Goal: Task Accomplishment & Management: Manage account settings

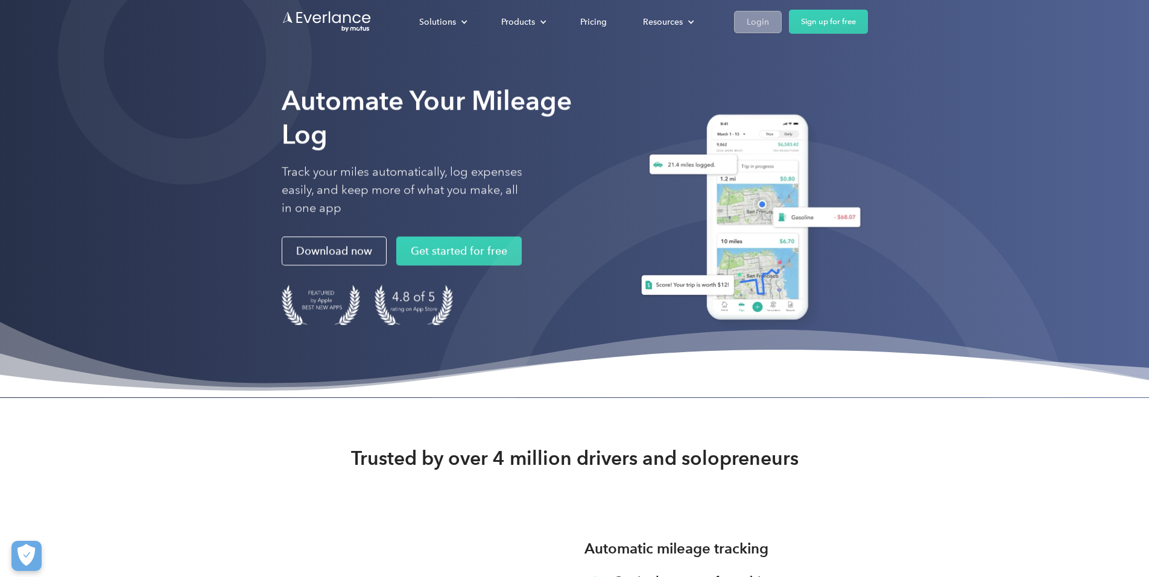
click at [769, 23] on div "Login" at bounding box center [758, 21] width 22 height 15
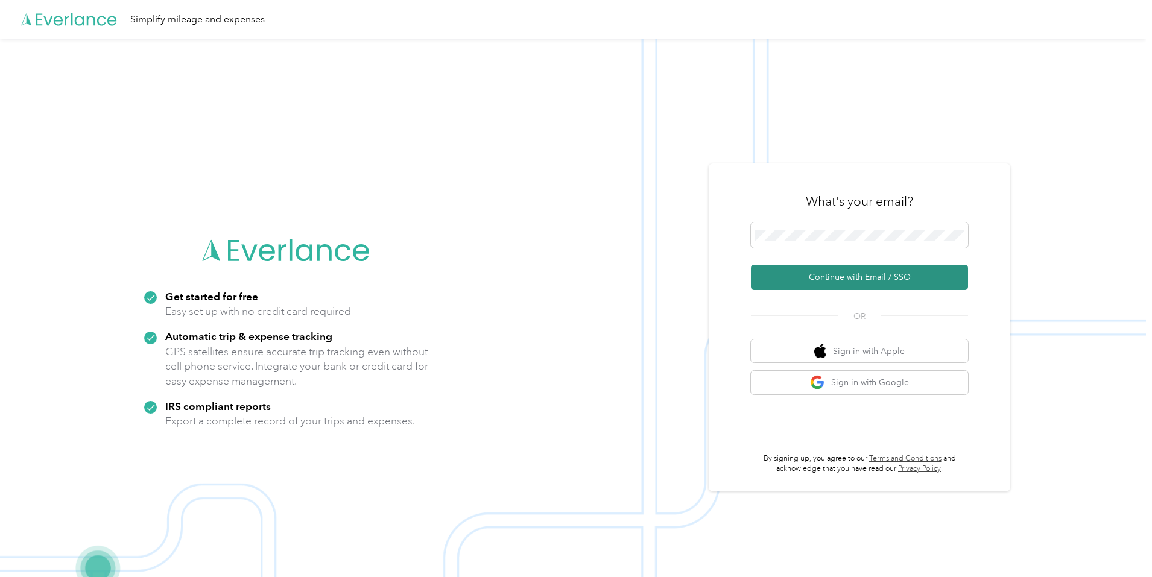
click at [846, 274] on button "Continue with Email / SSO" at bounding box center [859, 277] width 217 height 25
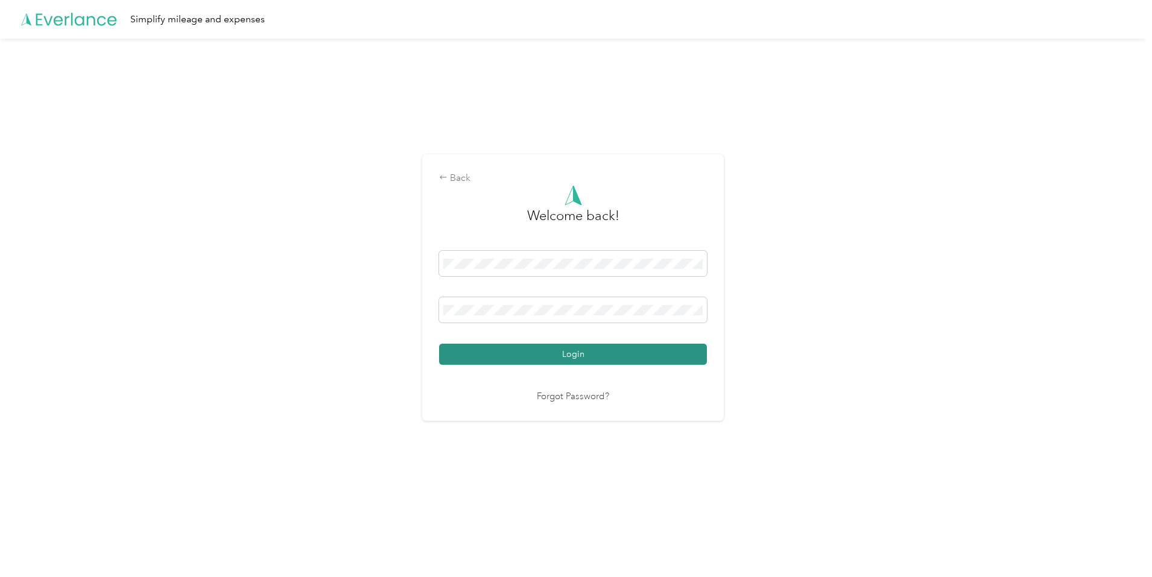
click at [562, 356] on button "Login" at bounding box center [573, 354] width 268 height 21
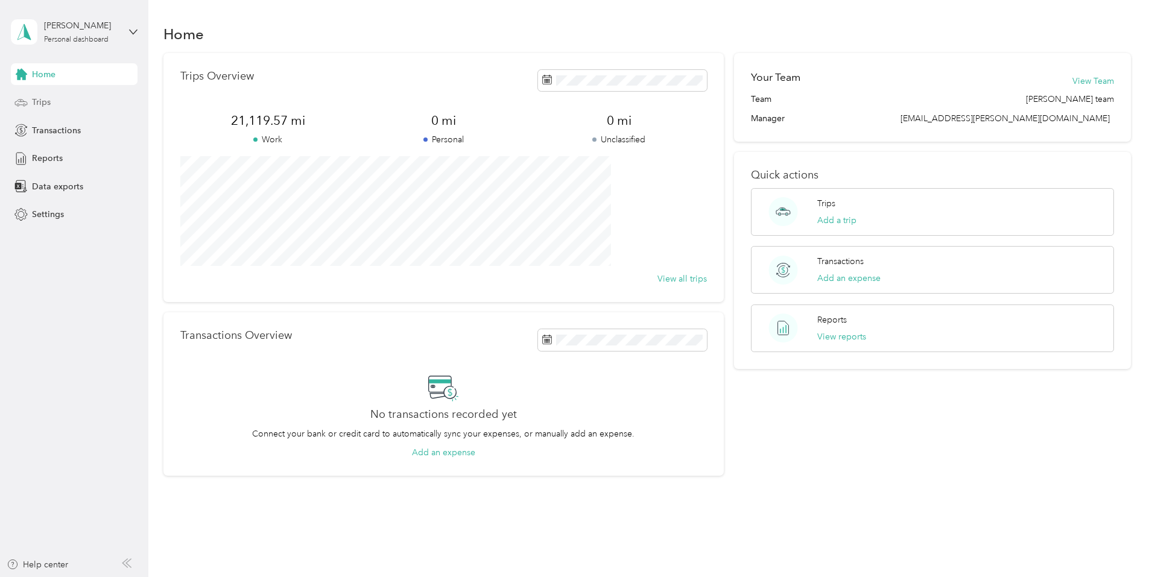
click at [44, 101] on span "Trips" at bounding box center [41, 102] width 19 height 13
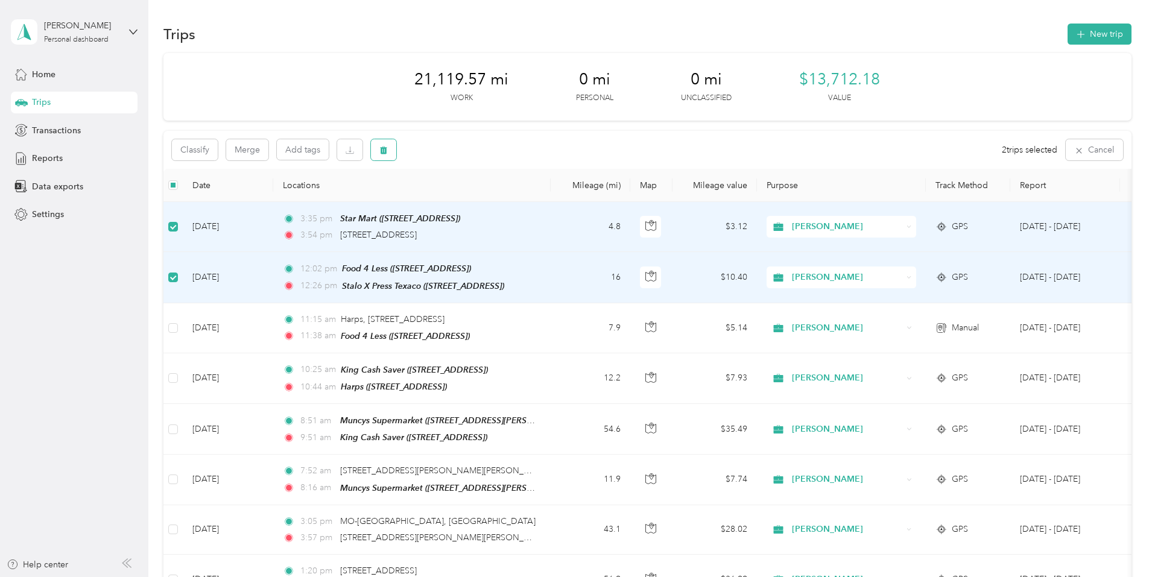
click at [387, 148] on icon "button" at bounding box center [383, 151] width 7 height 8
click at [550, 200] on button "Yes" at bounding box center [554, 200] width 24 height 19
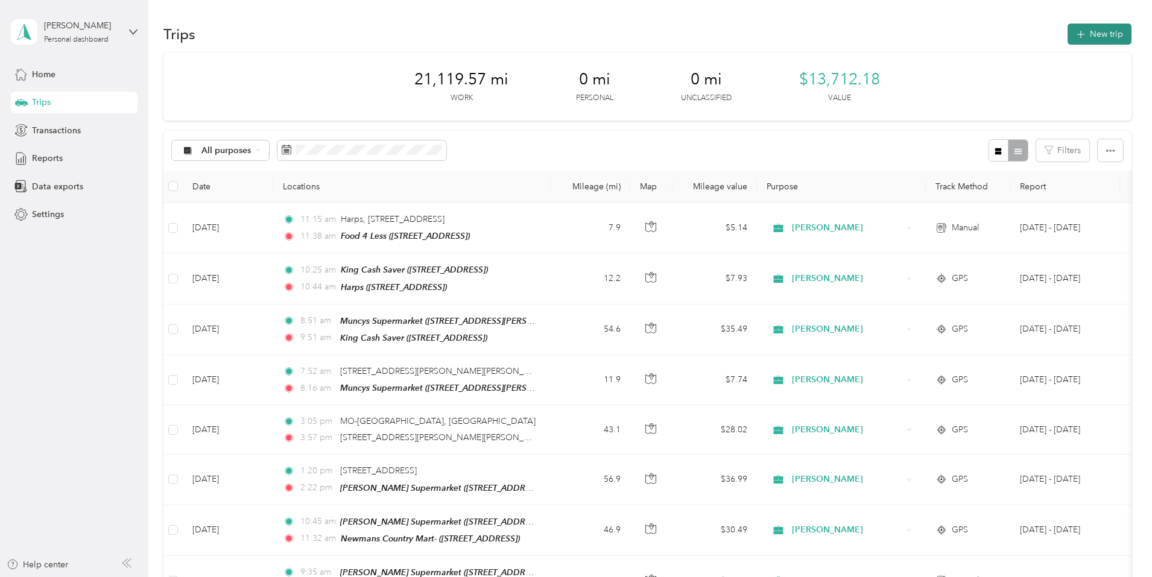
click at [1068, 33] on button "New trip" at bounding box center [1100, 34] width 64 height 21
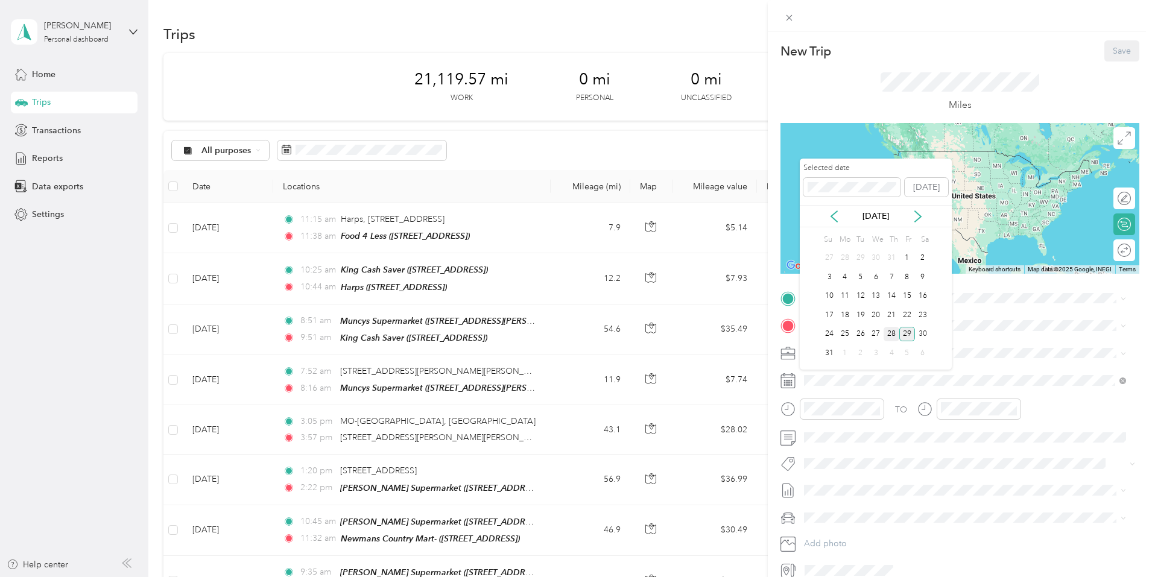
click at [891, 334] on div "28" at bounding box center [892, 334] width 16 height 15
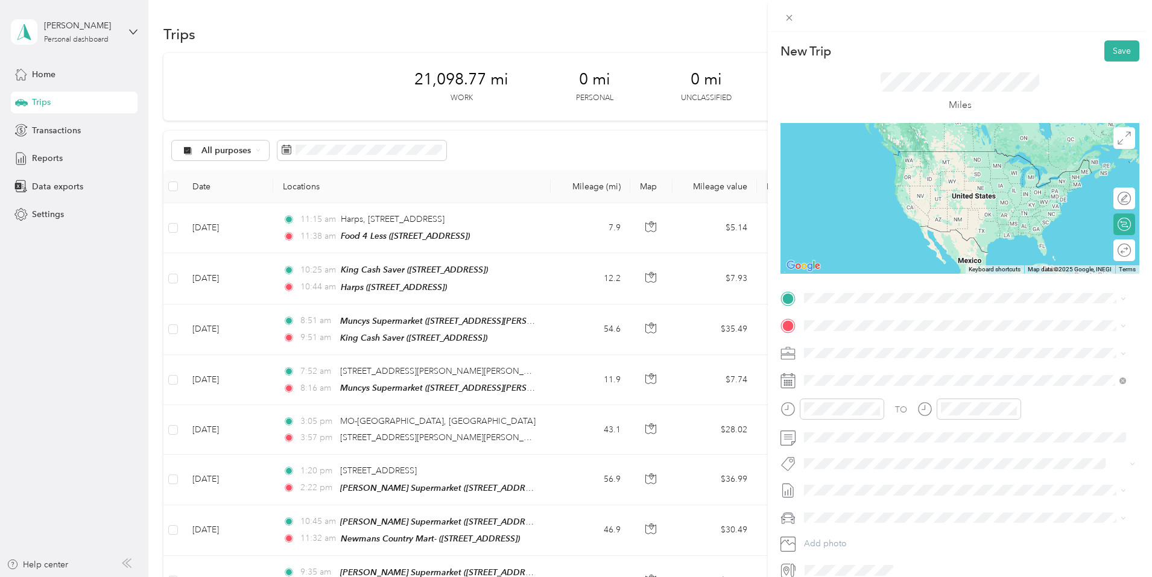
click at [863, 398] on div "TEAM Food 4 Less [STREET_ADDRESS]" at bounding box center [871, 393] width 89 height 30
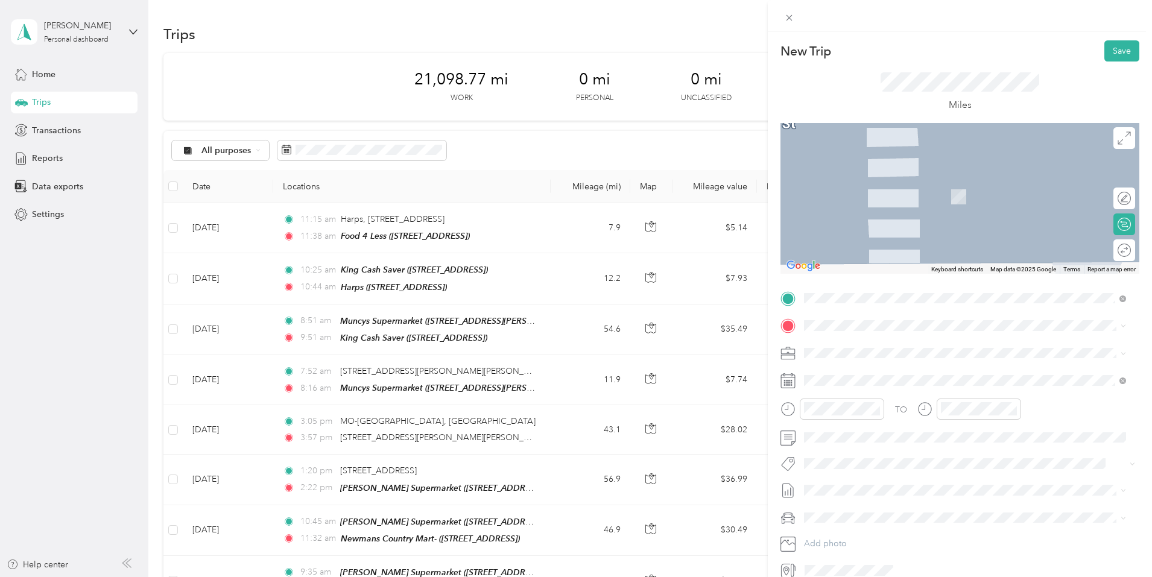
click at [844, 371] on span "[STREET_ADDRESS][PERSON_NAME][PERSON_NAME][US_STATE]" at bounding box center [954, 367] width 255 height 11
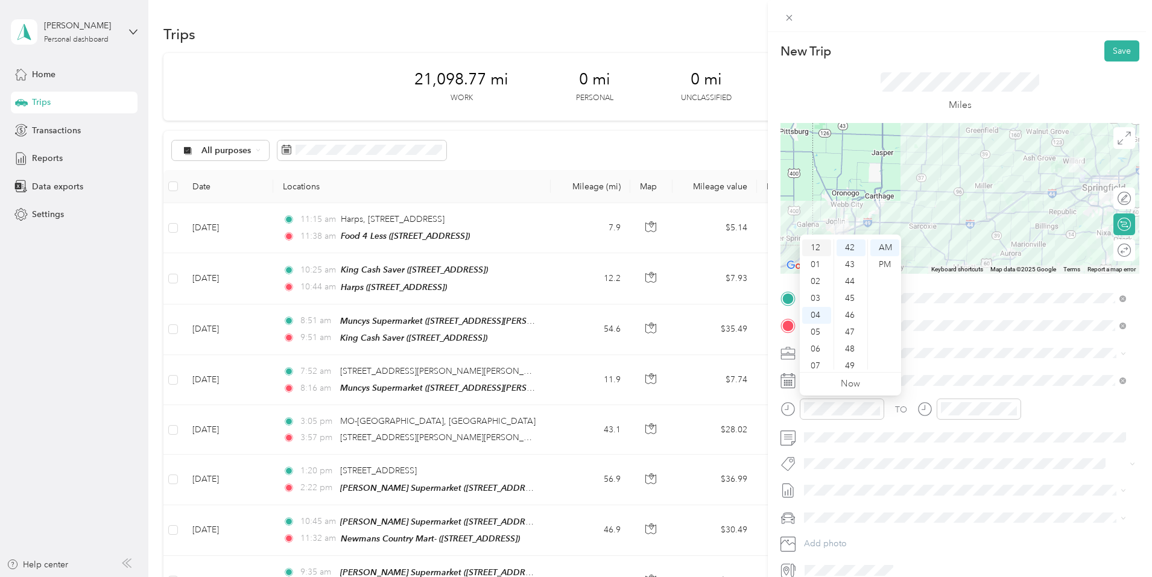
click at [814, 248] on div "12" at bounding box center [816, 247] width 29 height 17
click at [885, 265] on div "PM" at bounding box center [884, 264] width 29 height 17
click at [816, 265] on div "01" at bounding box center [816, 264] width 29 height 17
click at [850, 298] on div "03" at bounding box center [851, 298] width 29 height 17
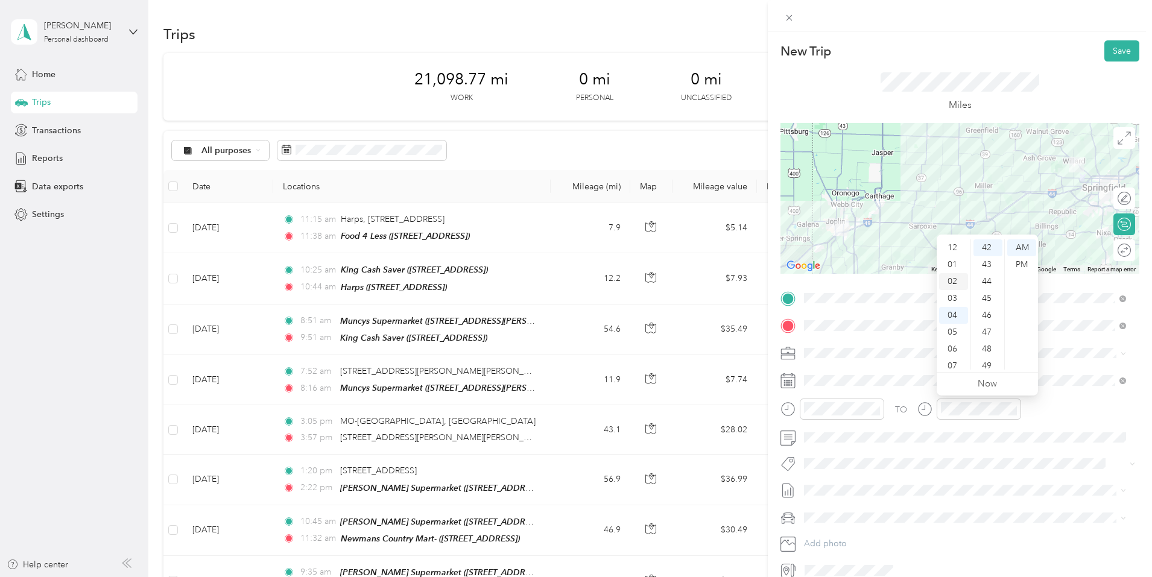
click at [949, 279] on div "02" at bounding box center [953, 281] width 29 height 17
click at [988, 274] on div "15" at bounding box center [987, 274] width 29 height 17
click at [1022, 263] on div "PM" at bounding box center [1021, 264] width 29 height 17
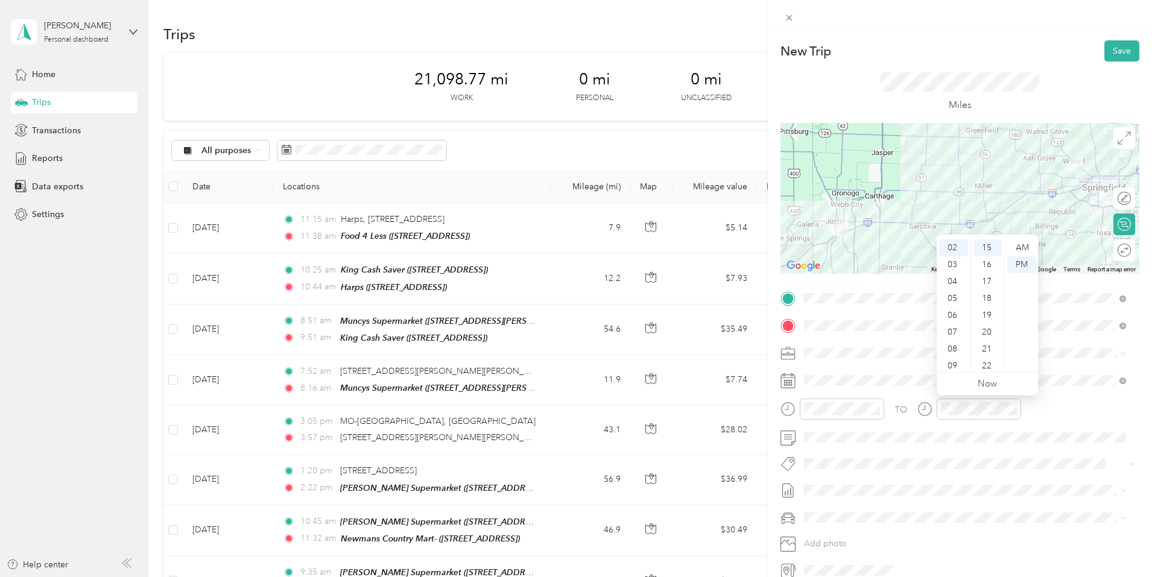
click at [1031, 408] on div "TO" at bounding box center [959, 414] width 359 height 30
click at [1114, 52] on button "Save" at bounding box center [1121, 50] width 35 height 21
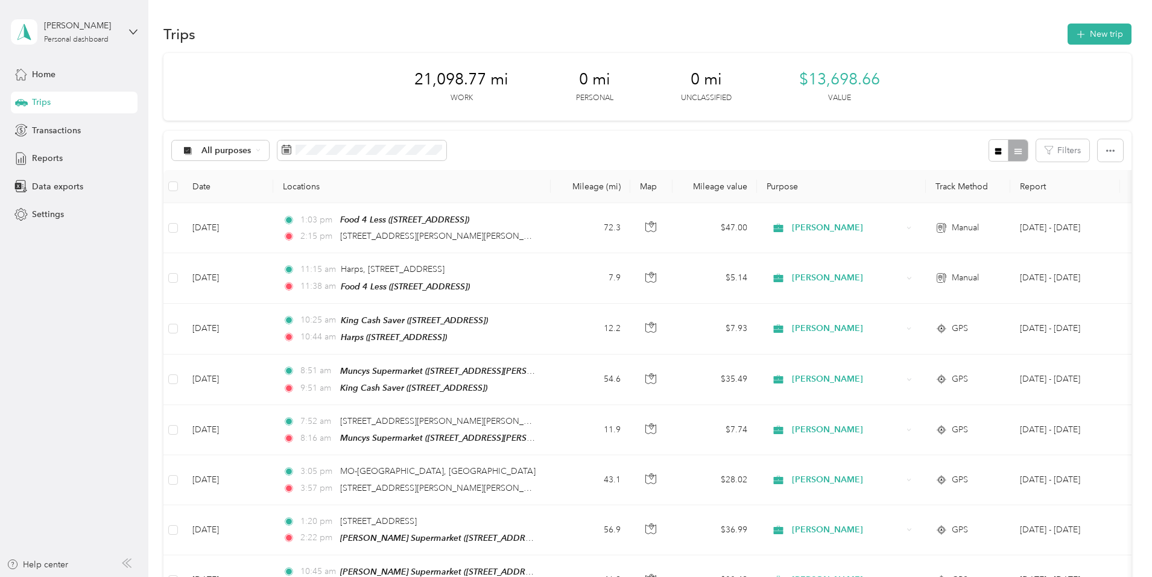
click at [41, 100] on span "Trips" at bounding box center [41, 102] width 19 height 13
click at [45, 159] on span "Reports" at bounding box center [47, 158] width 31 height 13
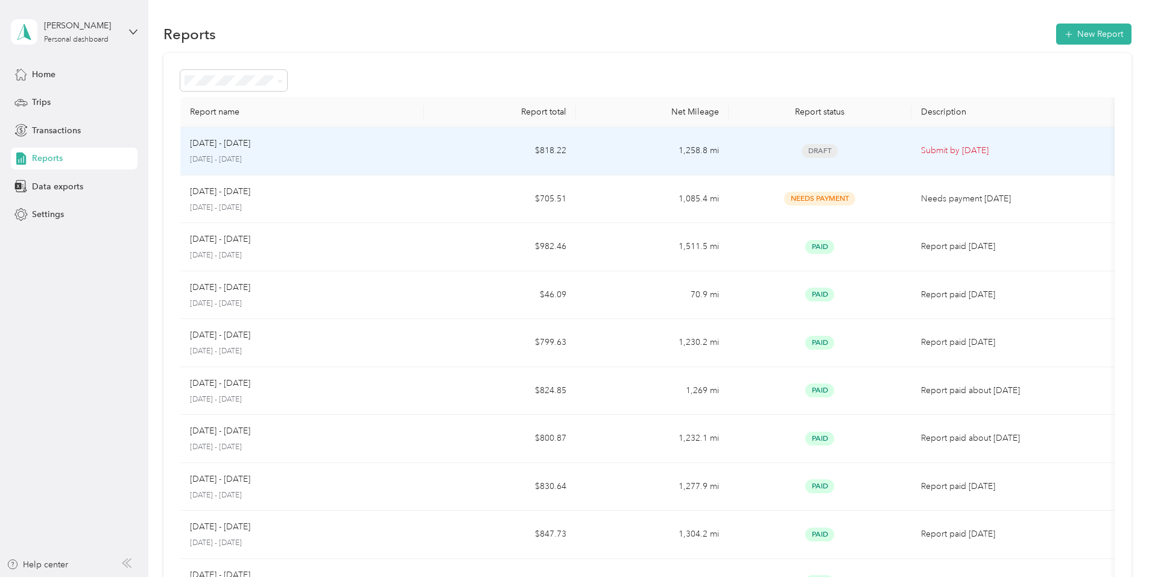
click at [250, 148] on p "[DATE] - [DATE]" at bounding box center [220, 143] width 60 height 13
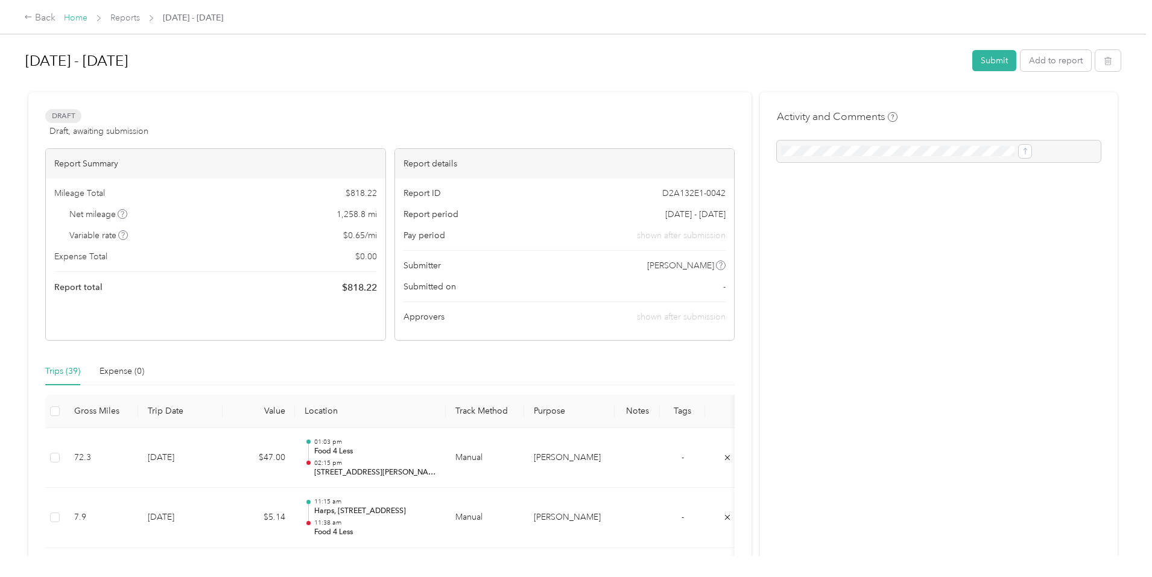
click at [87, 18] on link "Home" at bounding box center [76, 18] width 24 height 10
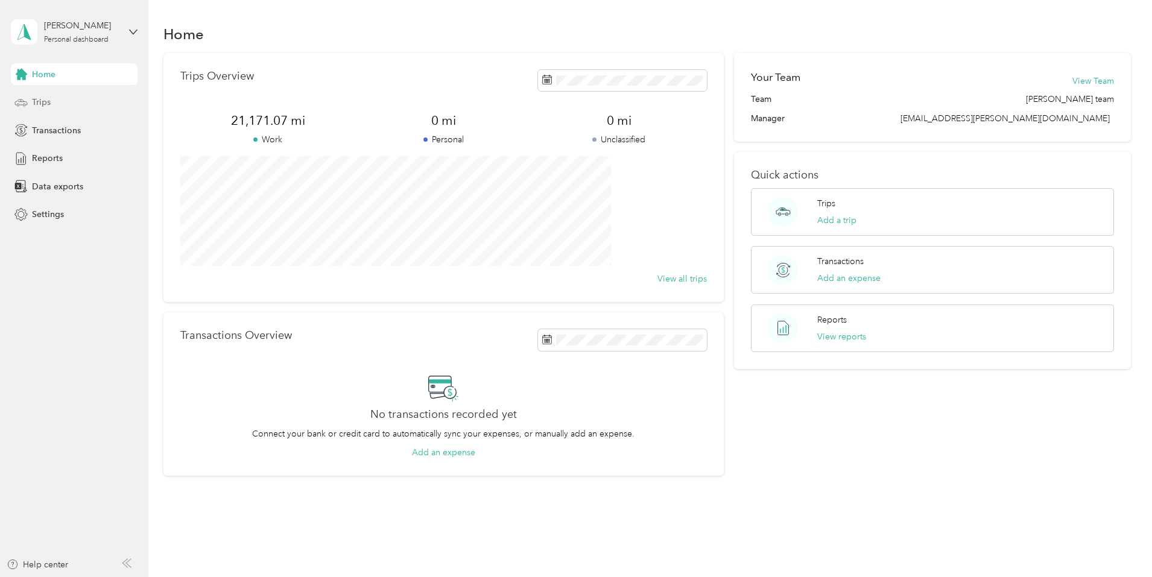
click at [34, 101] on span "Trips" at bounding box center [41, 102] width 19 height 13
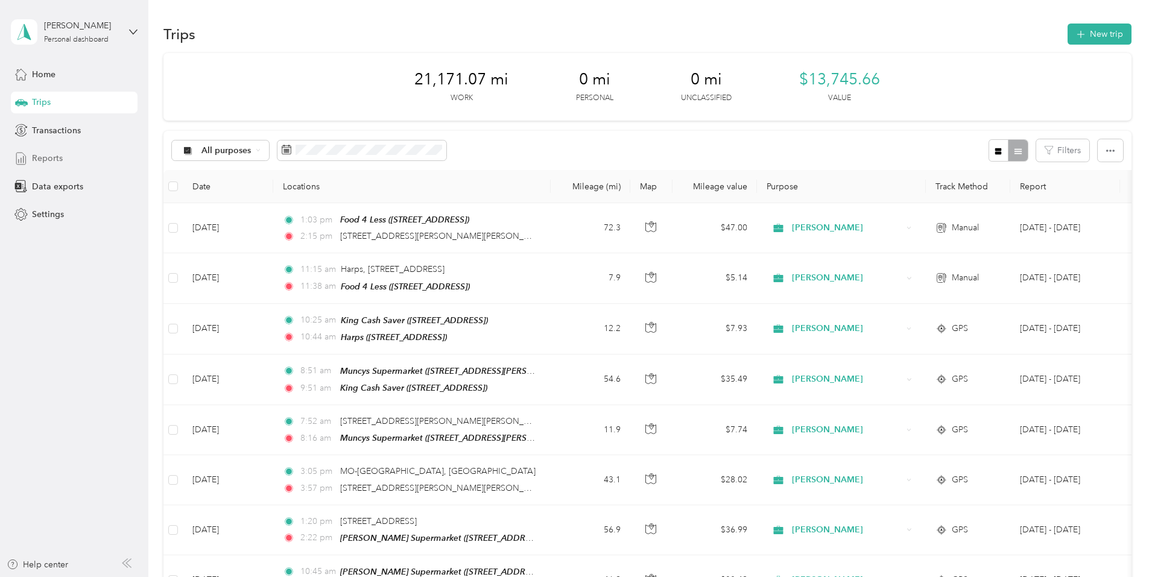
click at [51, 159] on span "Reports" at bounding box center [47, 158] width 31 height 13
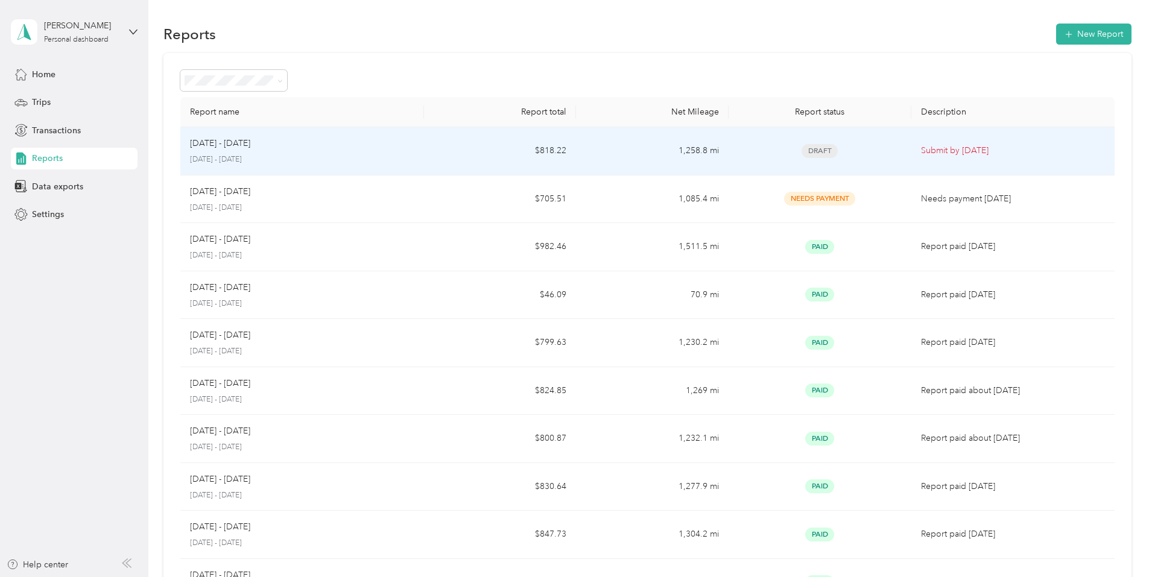
click at [556, 153] on td "$818.22" at bounding box center [500, 151] width 152 height 48
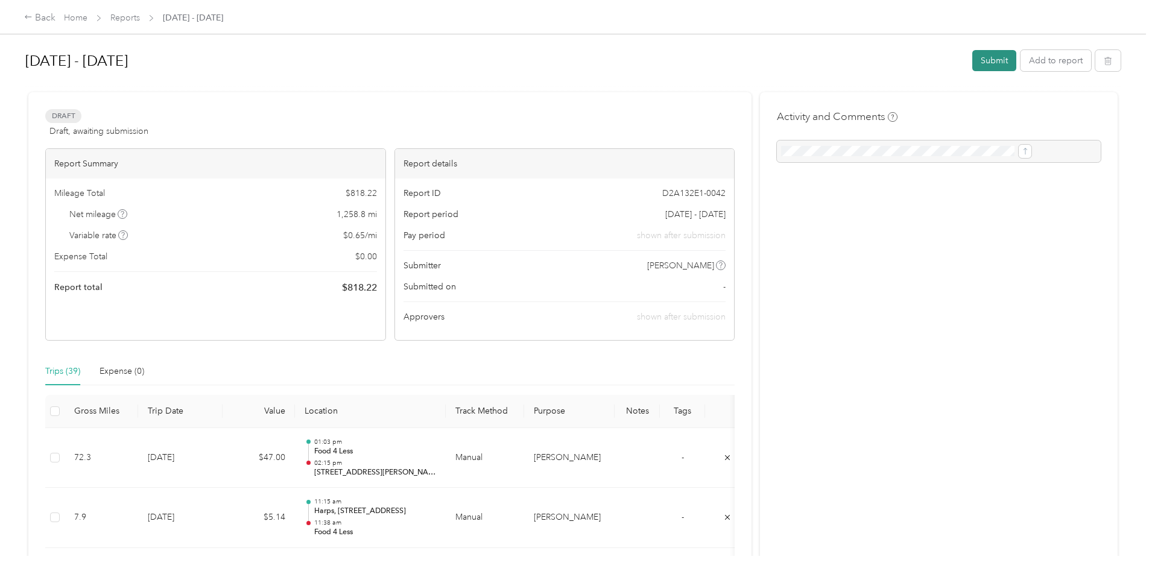
click at [972, 60] on button "Submit" at bounding box center [994, 60] width 44 height 21
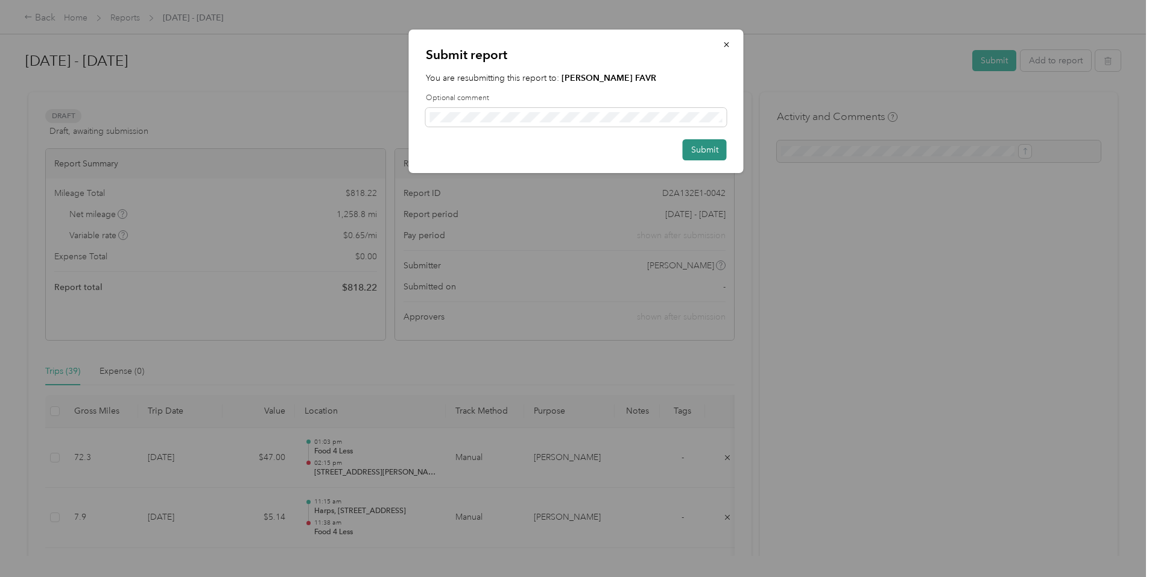
click at [701, 147] on button "Submit" at bounding box center [705, 149] width 44 height 21
